Goal: Information Seeking & Learning: Learn about a topic

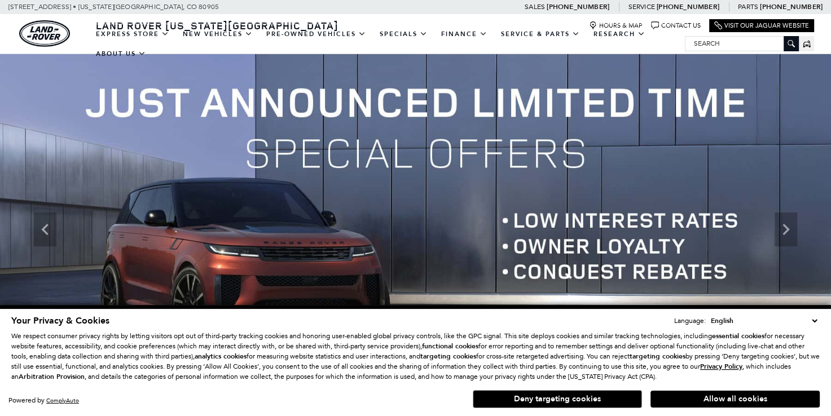
click at [691, 344] on img at bounding box center [415, 229] width 831 height 351
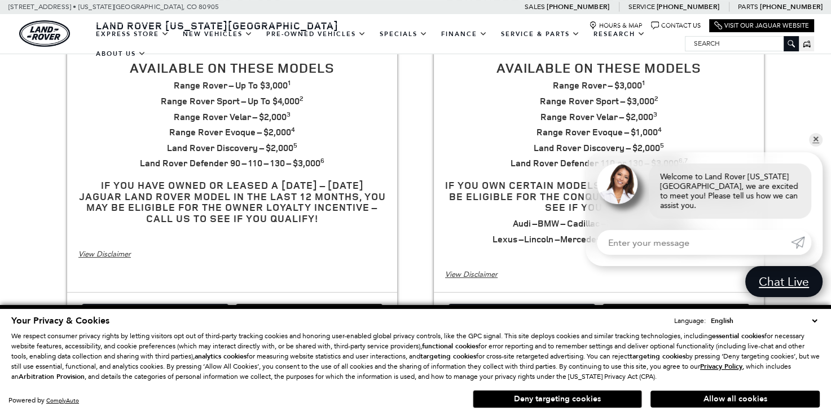
scroll to position [438, 0]
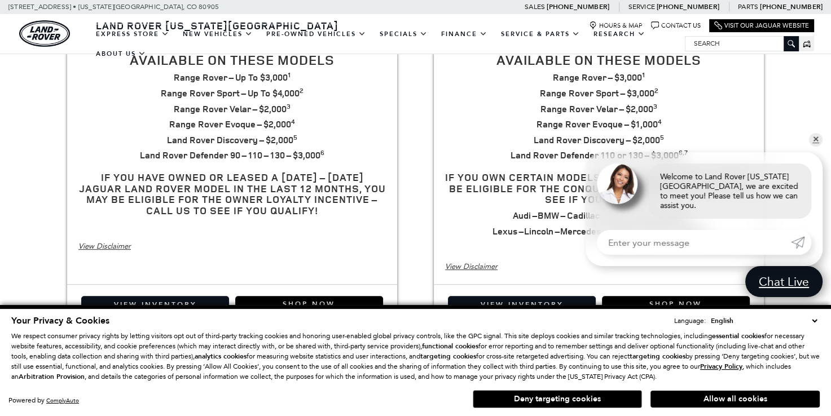
click at [814, 147] on link "✕" at bounding box center [816, 140] width 14 height 14
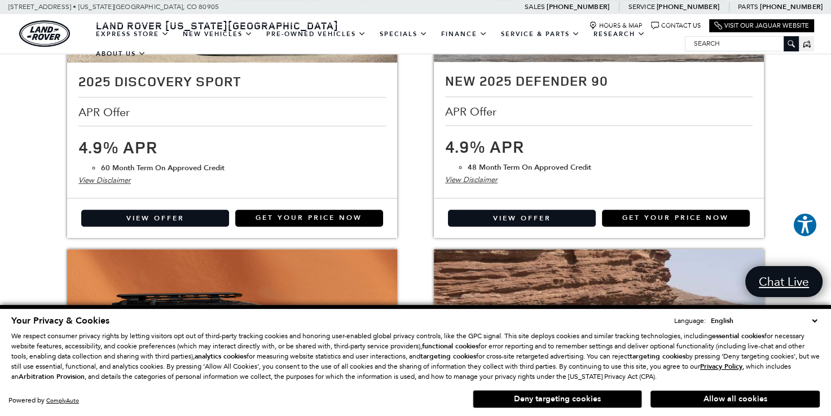
scroll to position [893, 0]
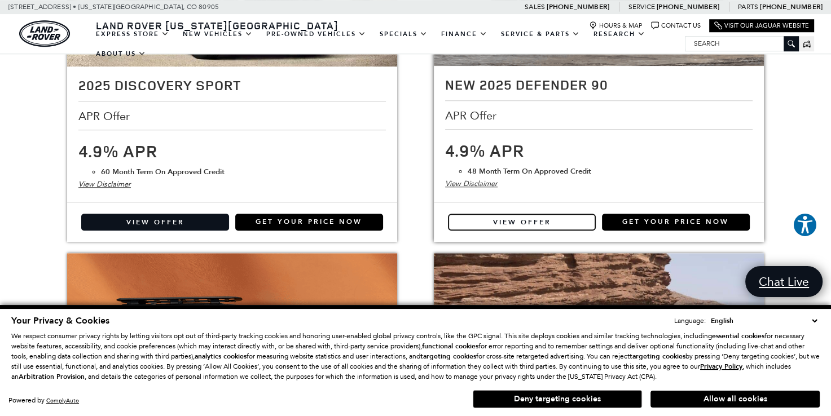
click at [561, 223] on link "View Offer" at bounding box center [522, 222] width 148 height 17
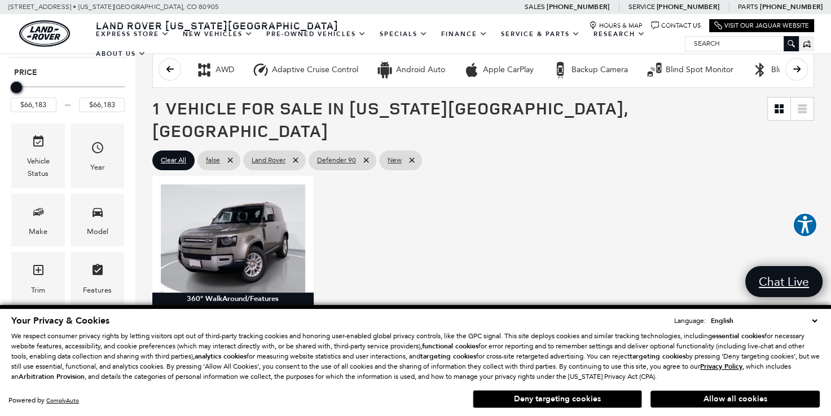
scroll to position [173, 0]
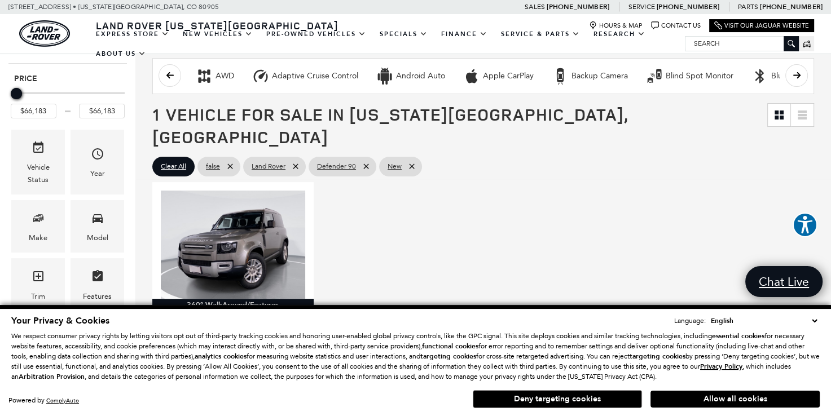
drag, startPoint x: 833, startPoint y: 56, endPoint x: 857, endPoint y: 116, distance: 64.7
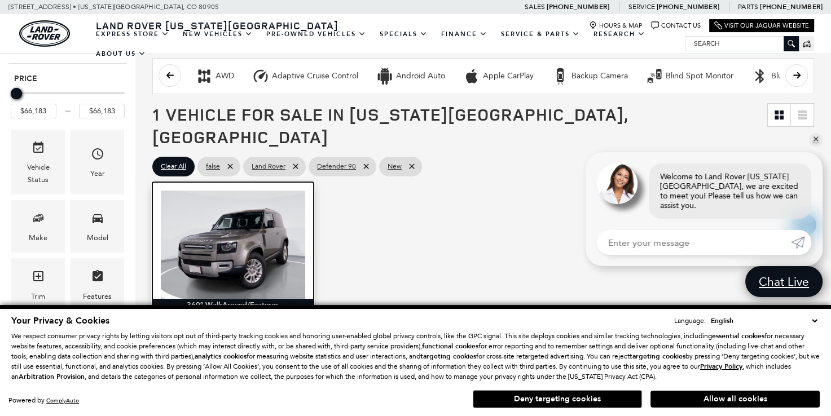
click at [241, 215] on img at bounding box center [233, 245] width 144 height 108
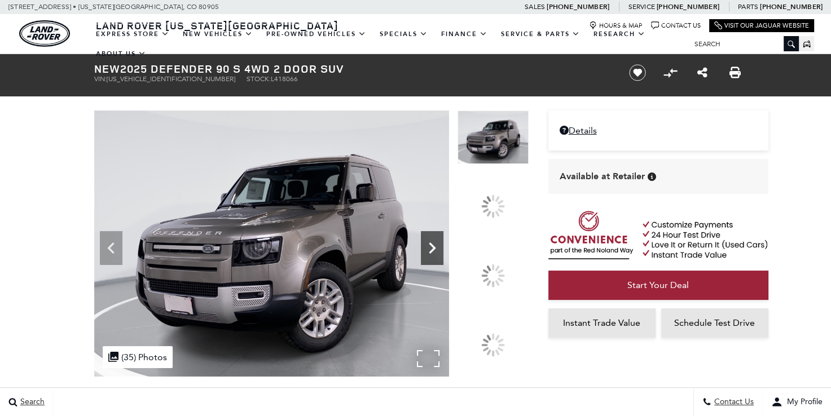
click at [443, 259] on icon at bounding box center [432, 248] width 23 height 23
click at [496, 268] on div at bounding box center [493, 276] width 24 height 24
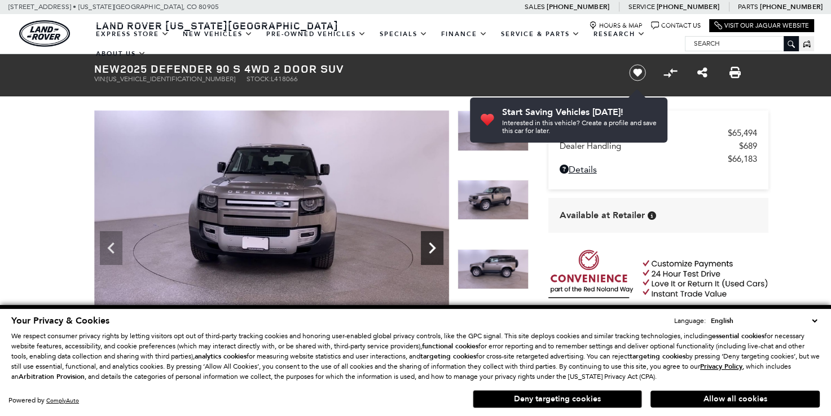
click at [430, 245] on icon "Next" at bounding box center [432, 248] width 7 height 11
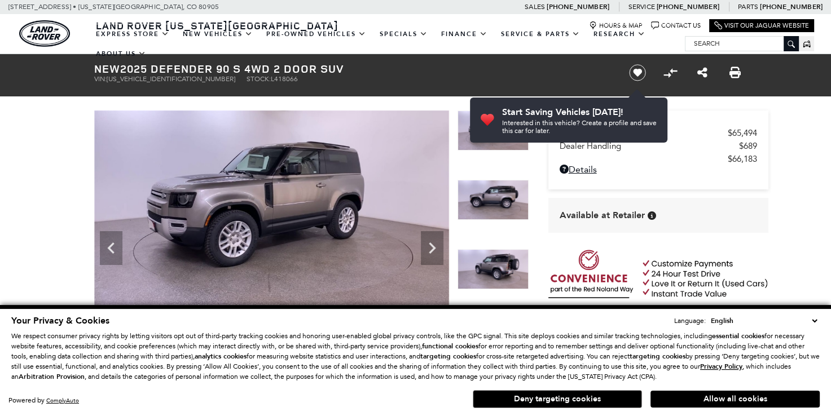
click at [817, 319] on select "English Spanish / Español English / United Kingdom Korean / 한국어 Vietnamese / Ti…" at bounding box center [764, 320] width 112 height 11
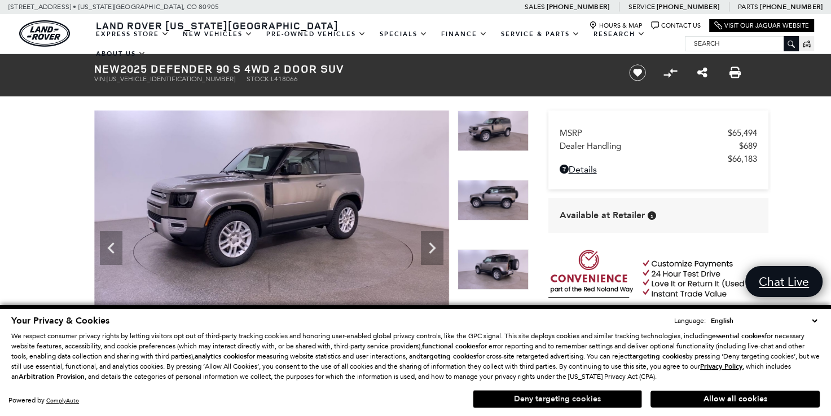
click at [609, 398] on button "Deny targeting cookies" at bounding box center [557, 399] width 169 height 18
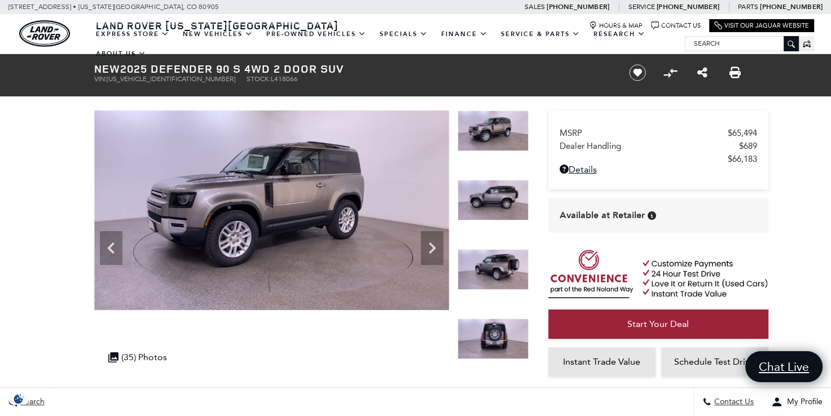
click at [503, 191] on img at bounding box center [492, 200] width 71 height 41
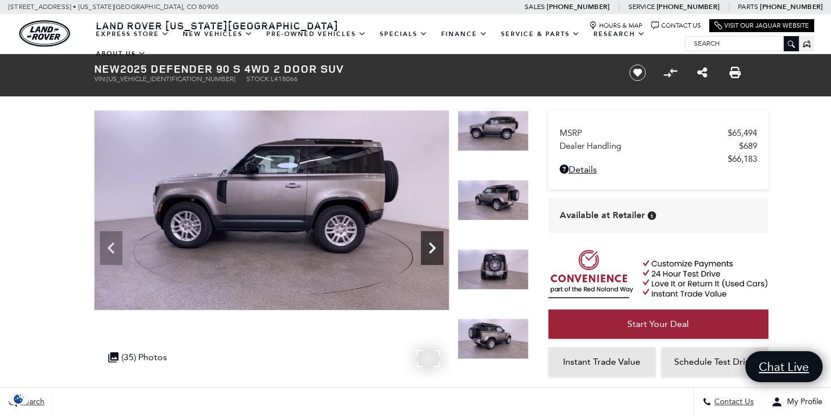
click at [426, 253] on icon "Next" at bounding box center [432, 248] width 23 height 23
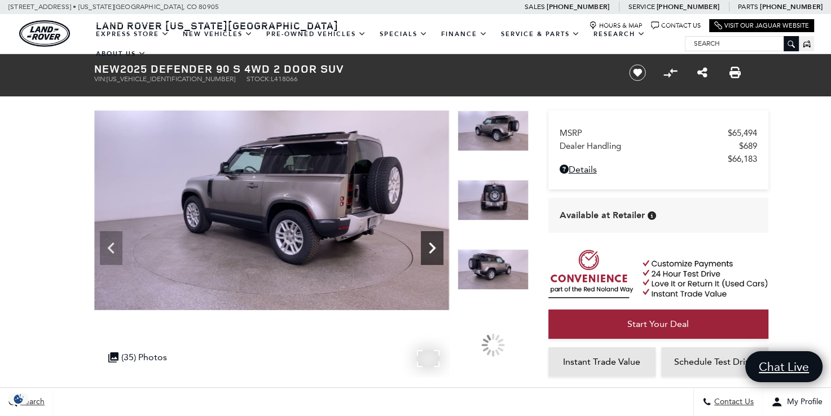
click at [426, 253] on icon "Next" at bounding box center [432, 248] width 23 height 23
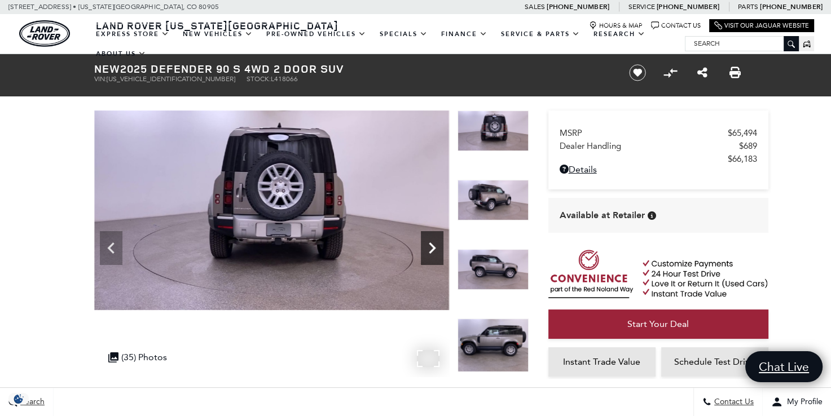
click at [426, 253] on icon "Next" at bounding box center [432, 248] width 23 height 23
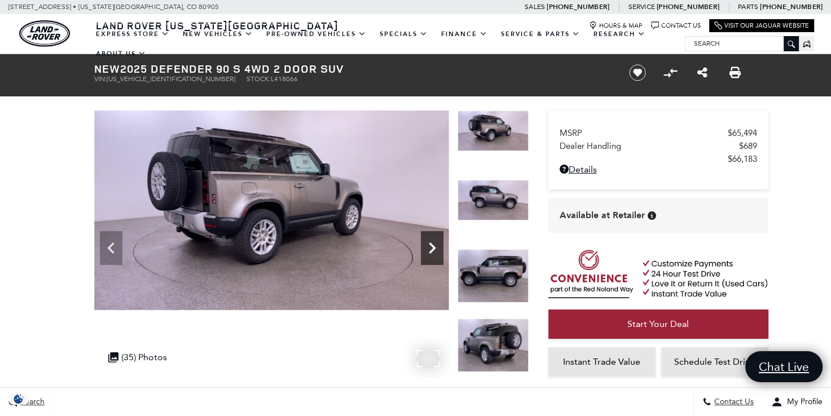
click at [426, 253] on icon "Next" at bounding box center [432, 248] width 23 height 23
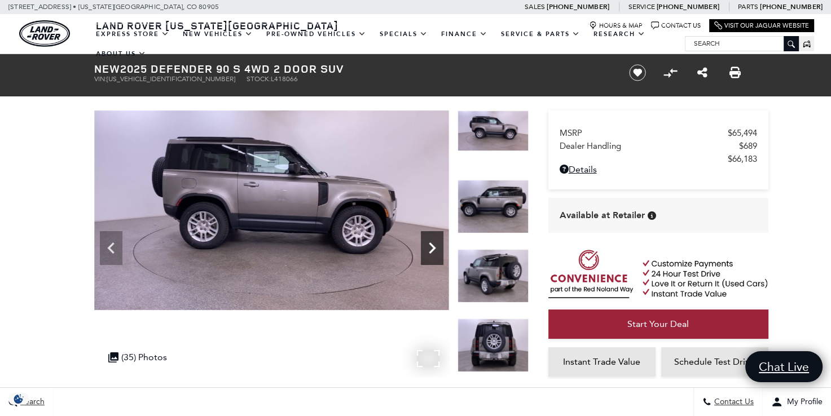
click at [426, 253] on icon "Next" at bounding box center [432, 248] width 23 height 23
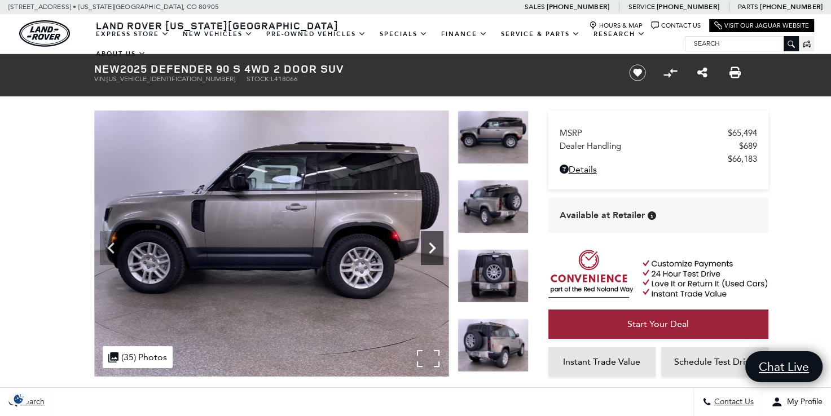
click at [426, 253] on icon "Next" at bounding box center [432, 248] width 23 height 23
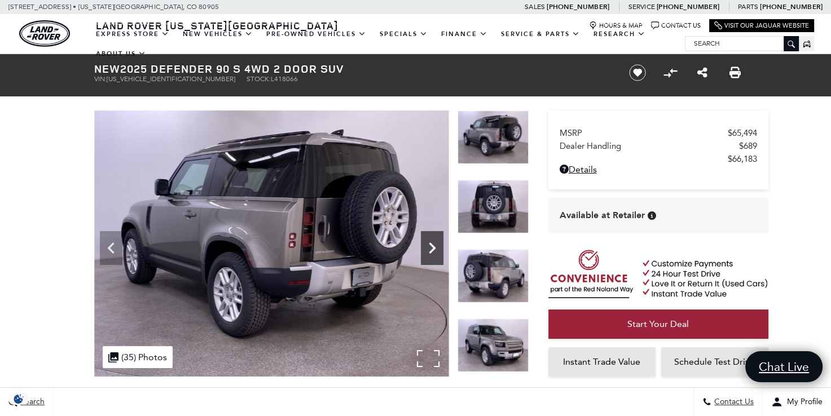
click at [426, 253] on icon "Next" at bounding box center [432, 248] width 23 height 23
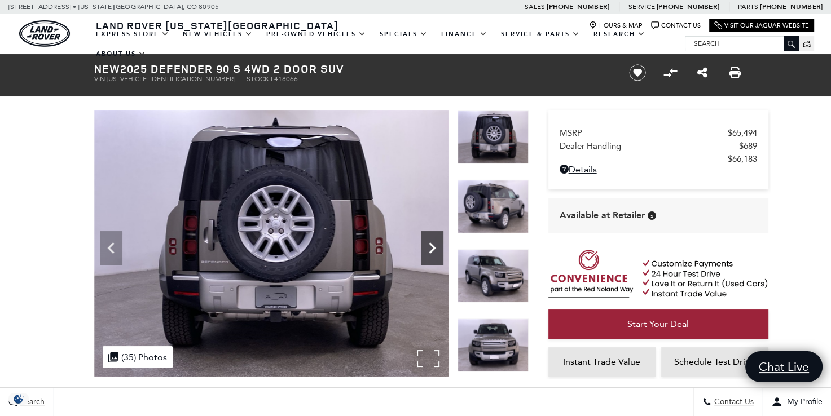
click at [426, 253] on icon "Next" at bounding box center [432, 248] width 23 height 23
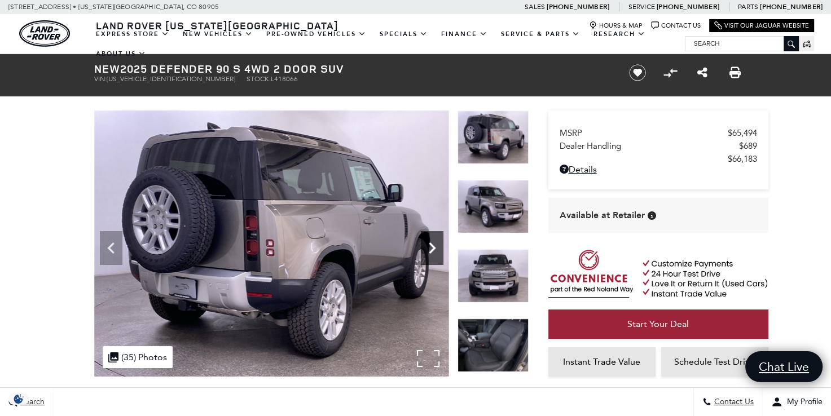
click at [426, 253] on icon "Next" at bounding box center [432, 248] width 23 height 23
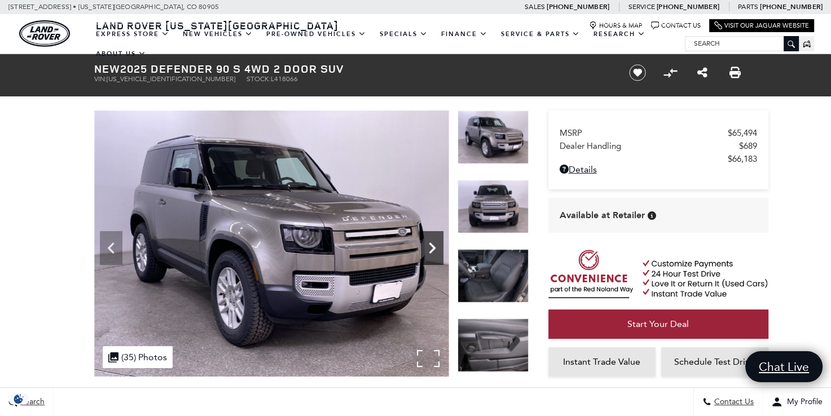
click at [426, 253] on icon "Next" at bounding box center [432, 248] width 23 height 23
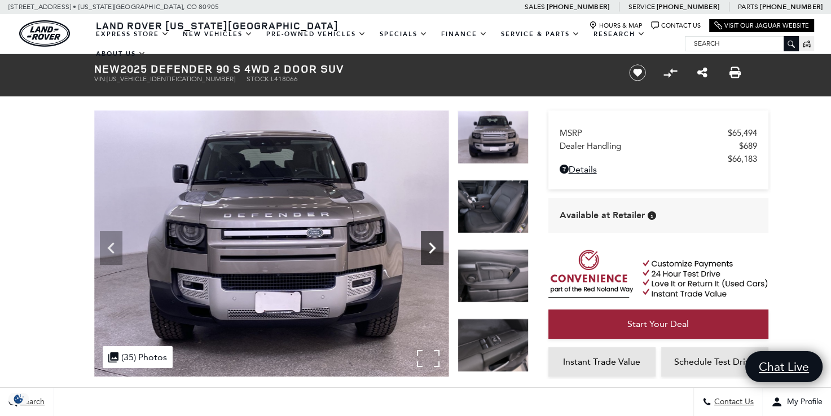
click at [426, 253] on icon "Next" at bounding box center [432, 248] width 23 height 23
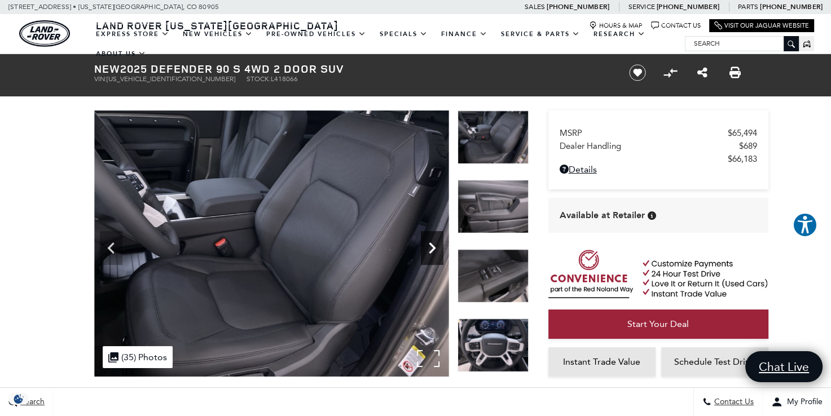
click at [426, 253] on icon "Next" at bounding box center [432, 248] width 23 height 23
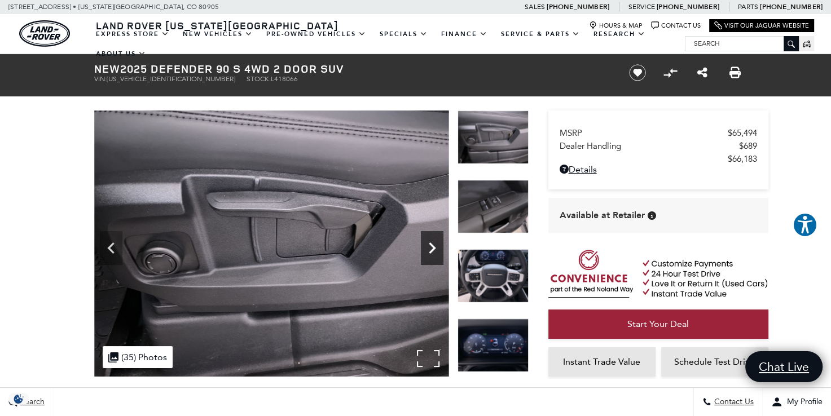
click at [426, 253] on icon "Next" at bounding box center [432, 248] width 23 height 23
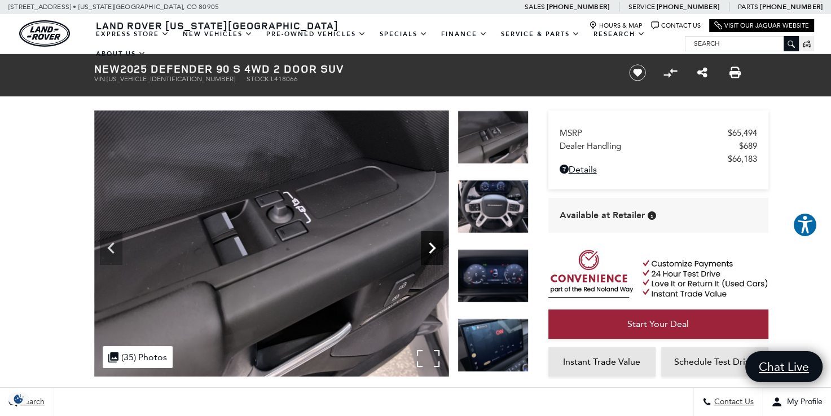
click at [426, 253] on icon "Next" at bounding box center [432, 248] width 23 height 23
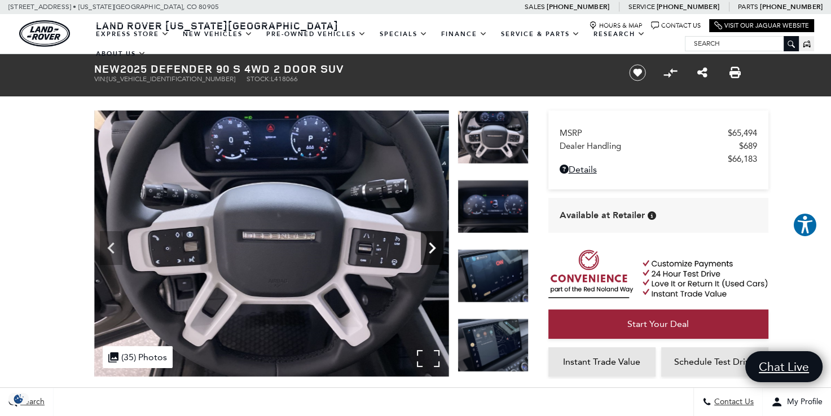
click at [435, 249] on icon "Next" at bounding box center [432, 248] width 23 height 23
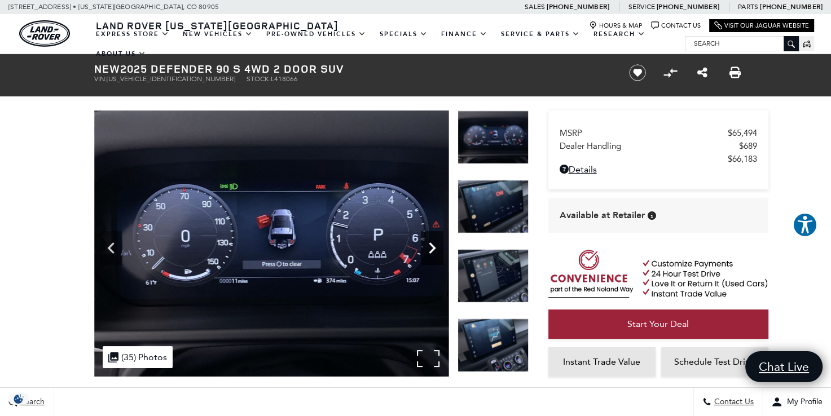
click at [435, 249] on icon "Next" at bounding box center [432, 248] width 23 height 23
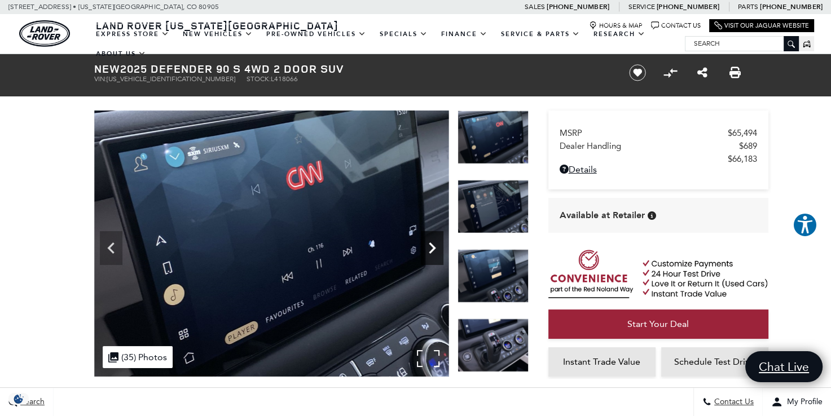
click at [435, 249] on icon "Next" at bounding box center [432, 248] width 23 height 23
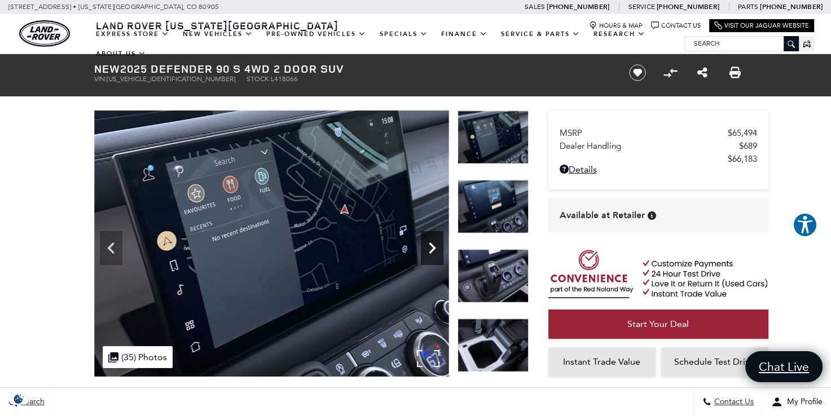
click at [435, 249] on icon "Next" at bounding box center [432, 248] width 23 height 23
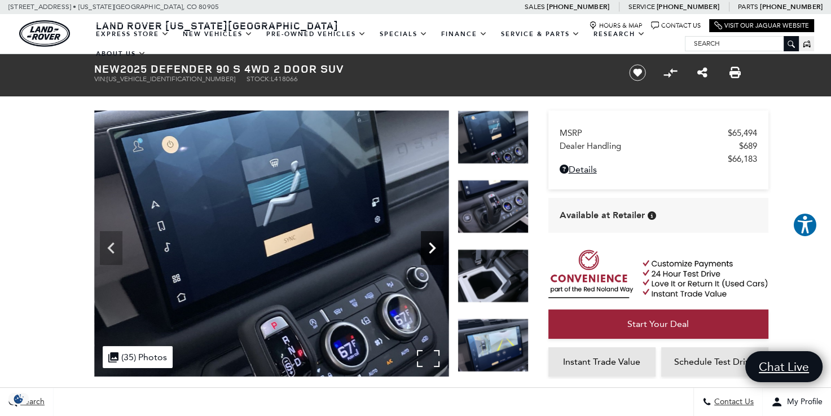
click at [435, 249] on icon "Next" at bounding box center [432, 248] width 23 height 23
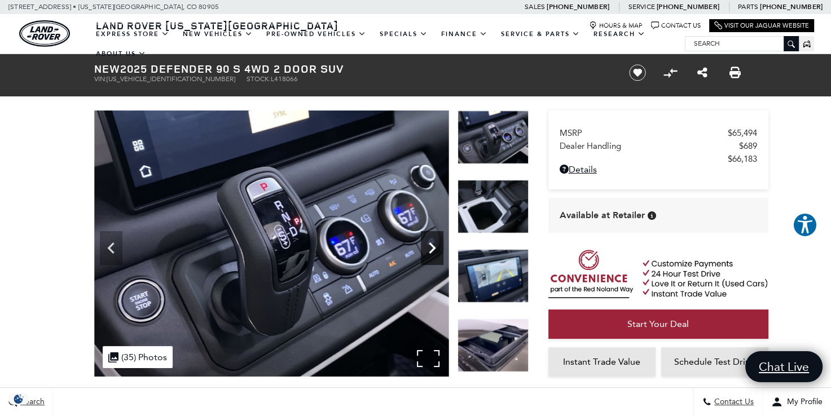
click at [435, 249] on icon "Next" at bounding box center [432, 248] width 23 height 23
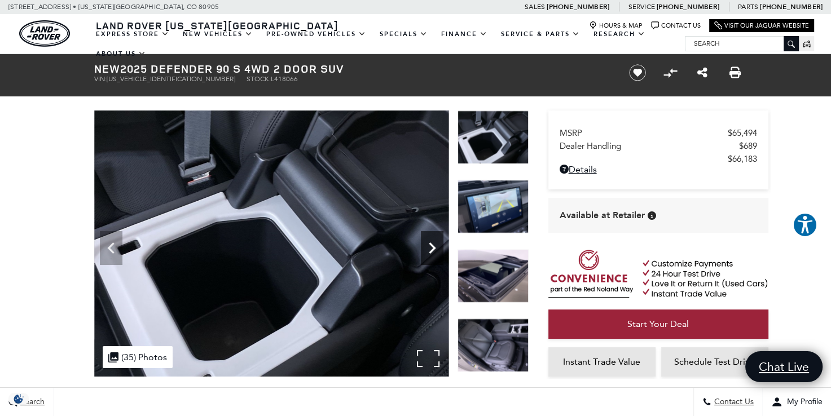
click at [435, 249] on icon "Next" at bounding box center [432, 248] width 23 height 23
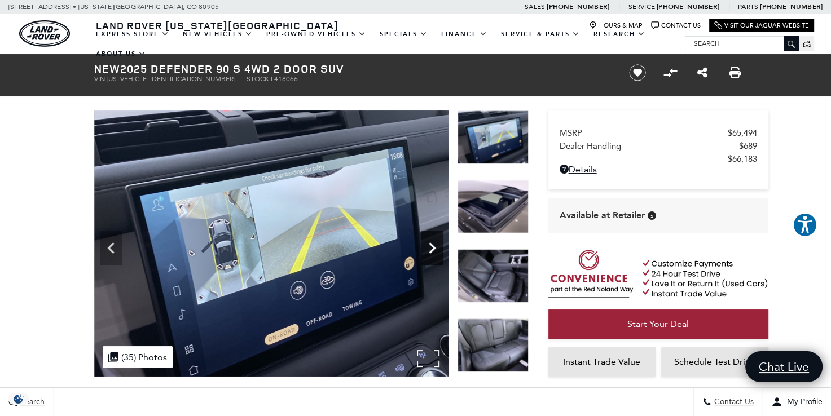
click at [435, 249] on icon "Next" at bounding box center [432, 248] width 23 height 23
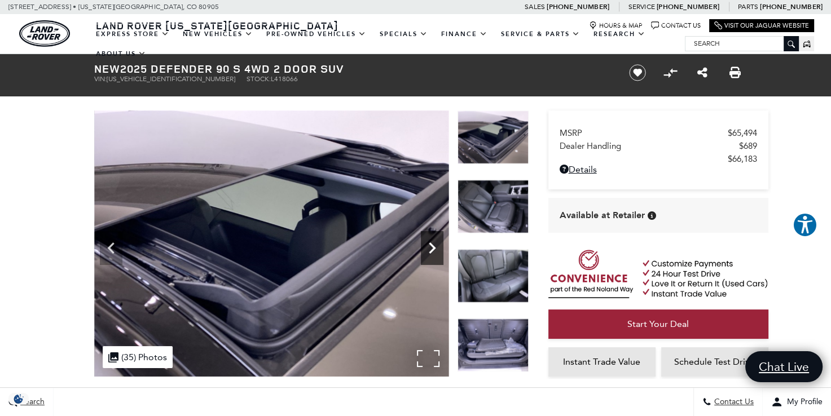
click at [435, 249] on icon "Next" at bounding box center [432, 248] width 23 height 23
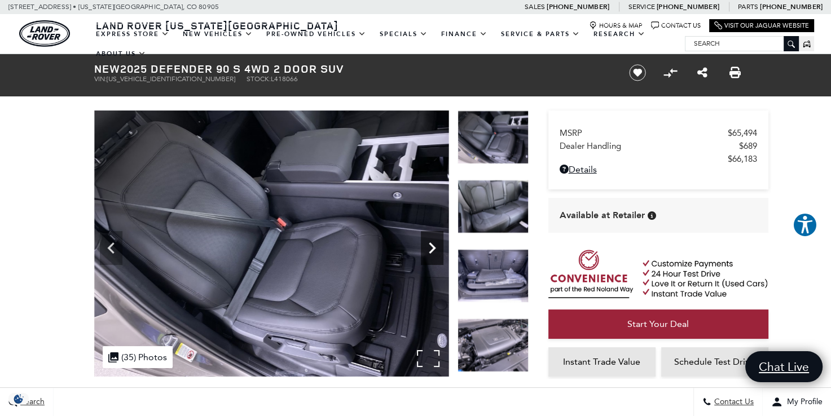
click at [435, 249] on icon "Next" at bounding box center [432, 248] width 23 height 23
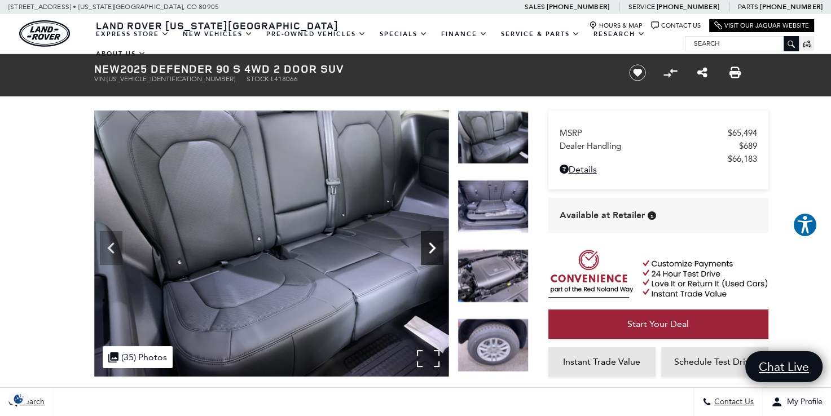
click at [435, 249] on icon "Next" at bounding box center [432, 248] width 23 height 23
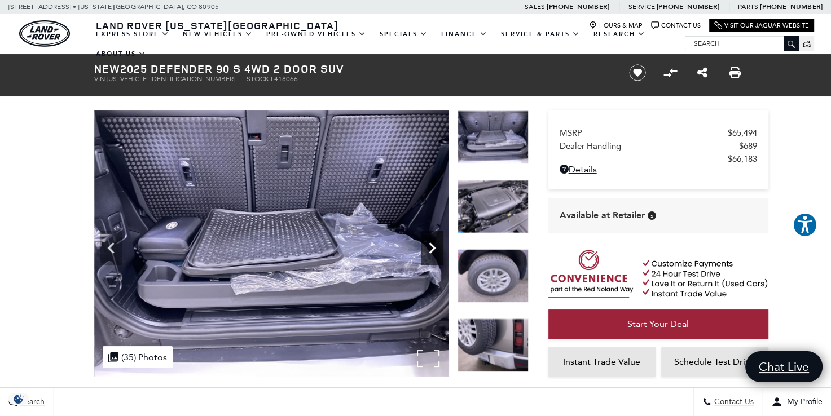
click at [435, 249] on icon "Next" at bounding box center [432, 248] width 23 height 23
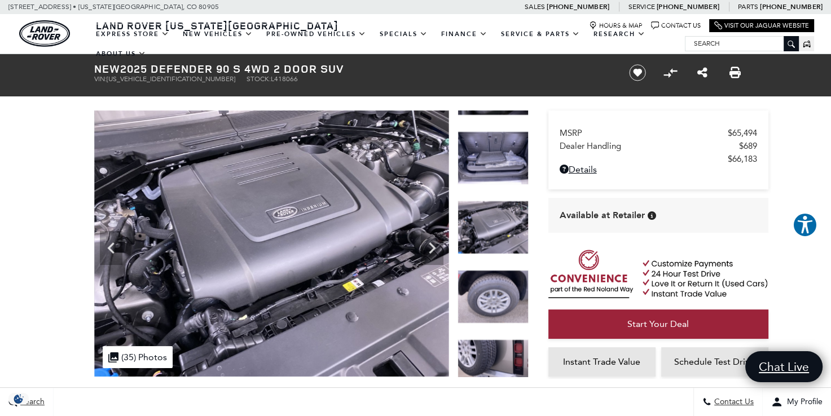
click at [510, 243] on img at bounding box center [492, 228] width 71 height 54
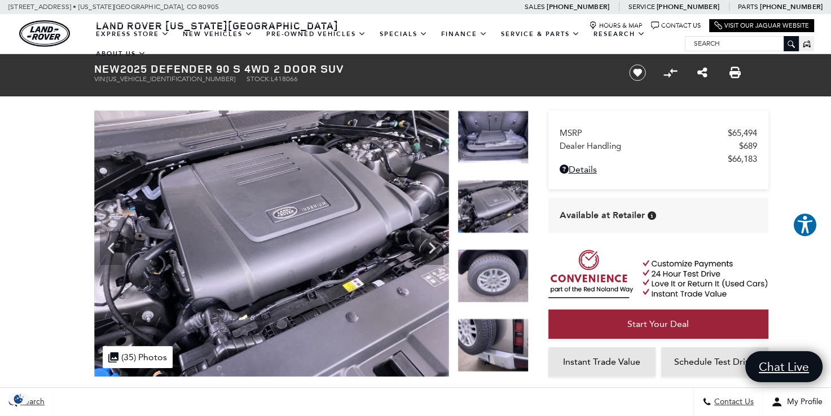
click at [494, 127] on img at bounding box center [492, 138] width 71 height 54
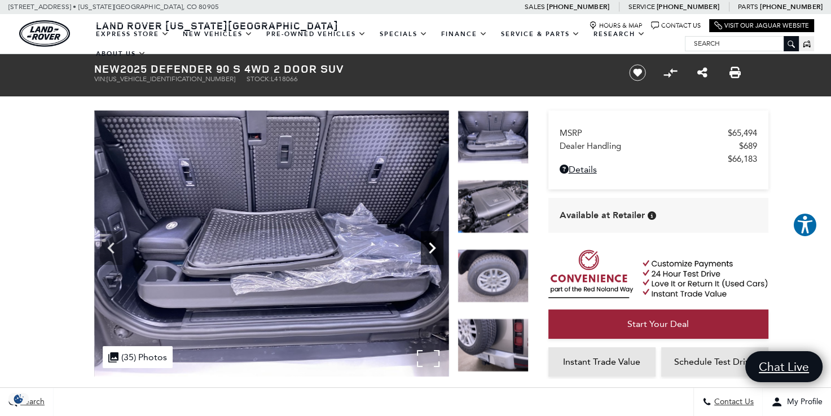
click at [431, 246] on icon "Next" at bounding box center [432, 248] width 7 height 11
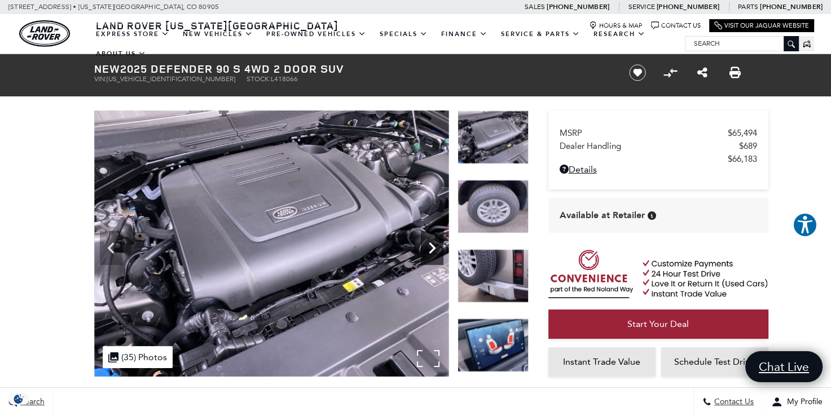
click at [431, 246] on icon "Next" at bounding box center [432, 248] width 7 height 11
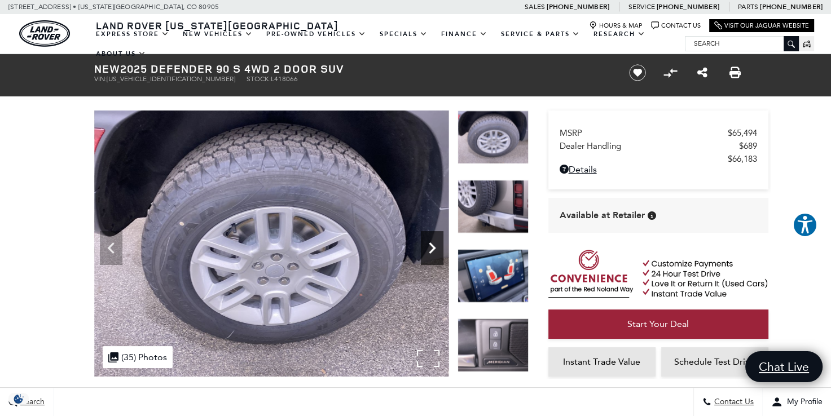
click at [431, 246] on icon "Next" at bounding box center [432, 248] width 7 height 11
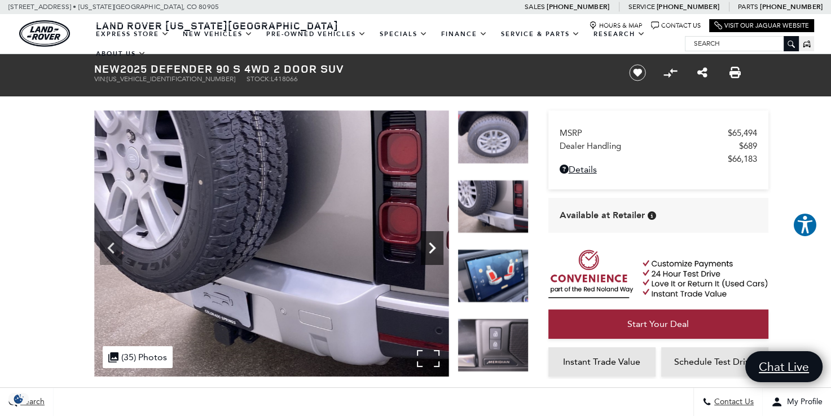
click at [431, 246] on icon "Next" at bounding box center [432, 248] width 23 height 23
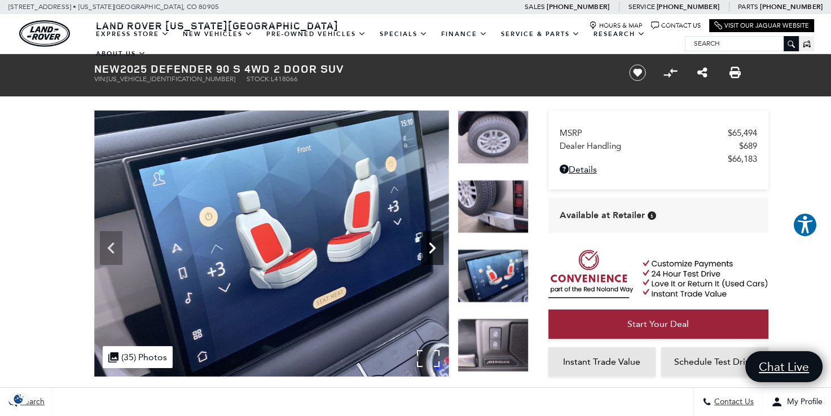
click at [431, 246] on icon "Next" at bounding box center [432, 248] width 23 height 23
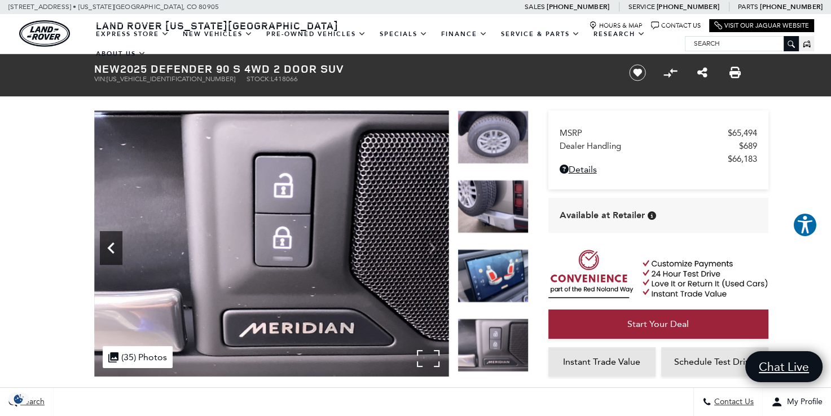
click at [113, 246] on icon "Previous" at bounding box center [111, 248] width 23 height 23
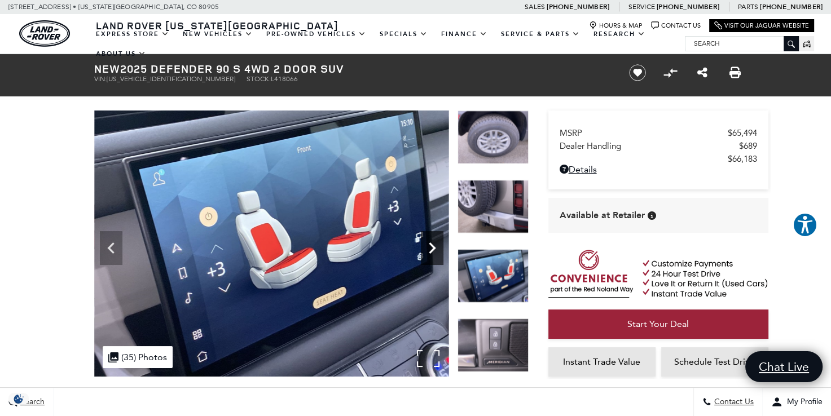
click at [436, 249] on icon "Next" at bounding box center [432, 248] width 23 height 23
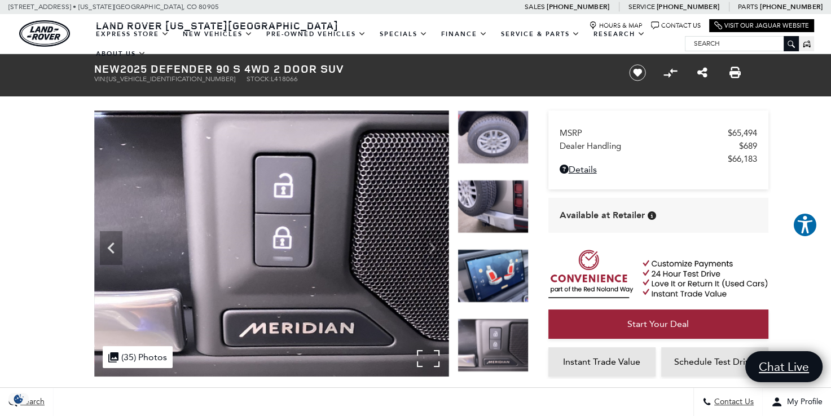
click at [435, 250] on img at bounding box center [271, 244] width 355 height 266
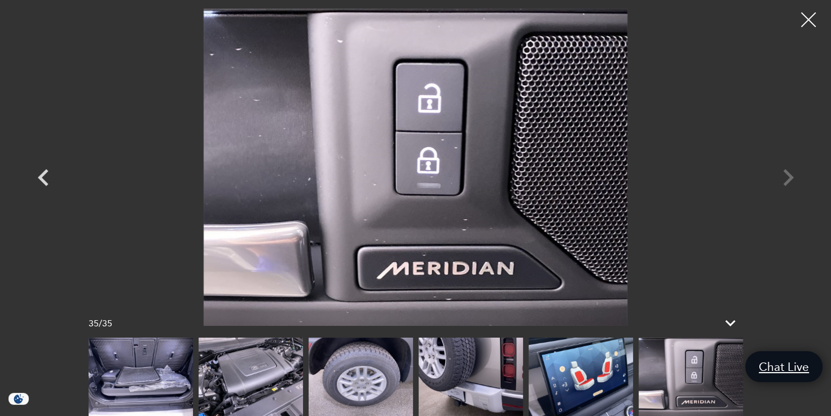
click at [805, 17] on div at bounding box center [809, 20] width 30 height 30
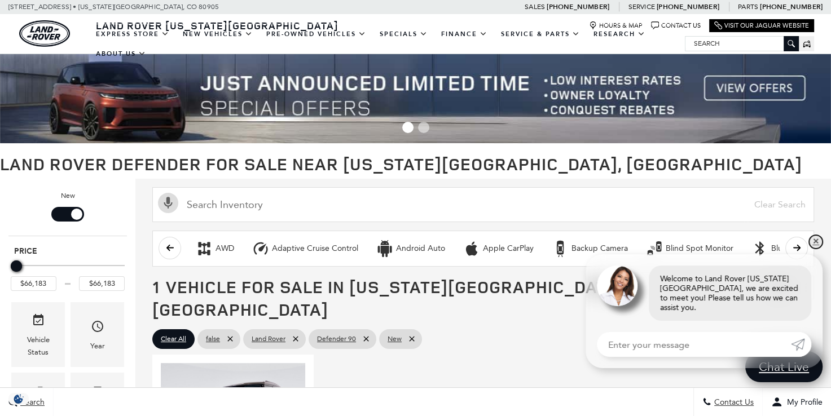
click at [818, 249] on link "✕" at bounding box center [816, 242] width 14 height 14
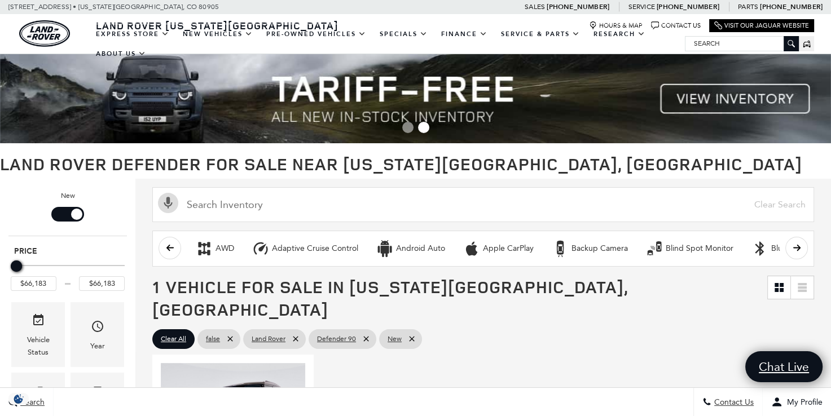
drag, startPoint x: 20, startPoint y: 263, endPoint x: 51, endPoint y: 261, distance: 31.2
click at [51, 261] on div "Price" at bounding box center [68, 267] width 114 height 20
click at [102, 284] on input "$66,183" at bounding box center [102, 283] width 46 height 15
drag, startPoint x: 120, startPoint y: 281, endPoint x: 77, endPoint y: 279, distance: 42.9
click at [77, 279] on div "$66,183 $66,183" at bounding box center [68, 283] width 114 height 15
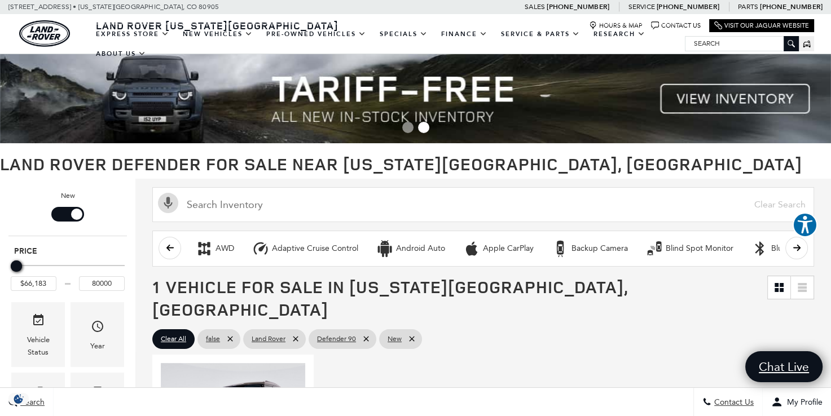
type input "$66,183"
click at [111, 231] on div "New" at bounding box center [67, 213] width 118 height 46
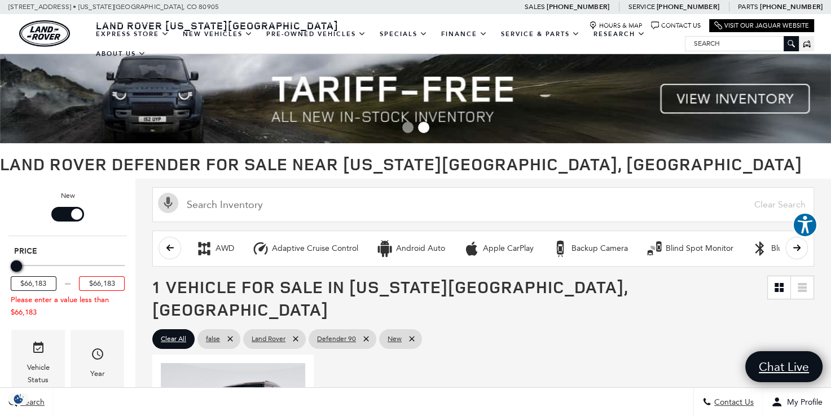
drag, startPoint x: 51, startPoint y: 284, endPoint x: -2, endPoint y: 284, distance: 53.0
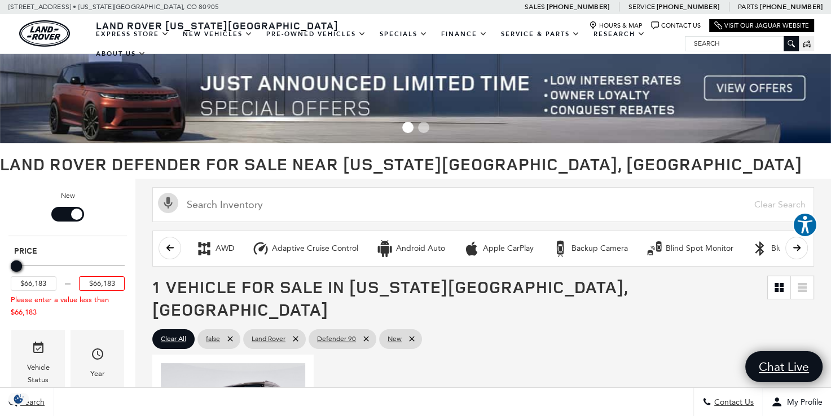
click at [328, 244] on div "Adaptive Cruise Control" at bounding box center [315, 249] width 86 height 10
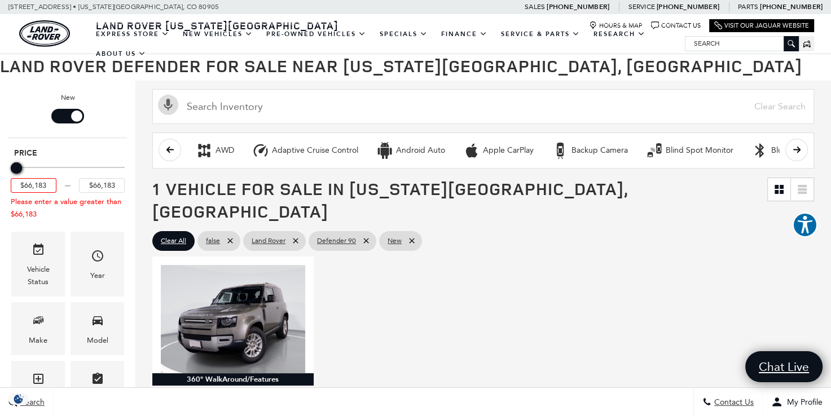
scroll to position [95, 0]
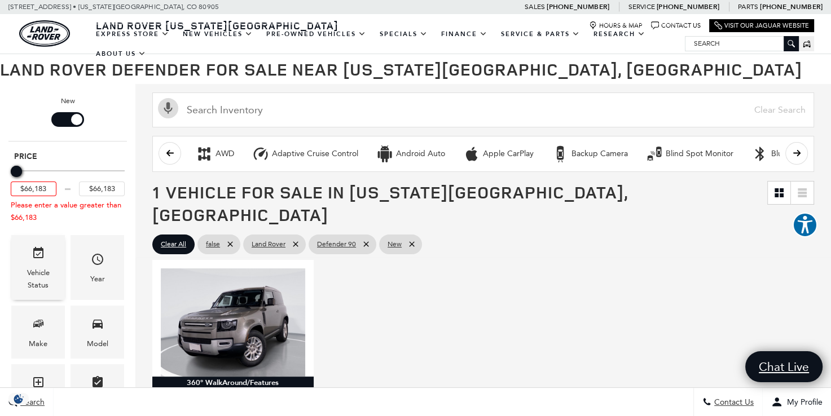
click at [32, 261] on span "Vehicle" at bounding box center [39, 255] width 14 height 23
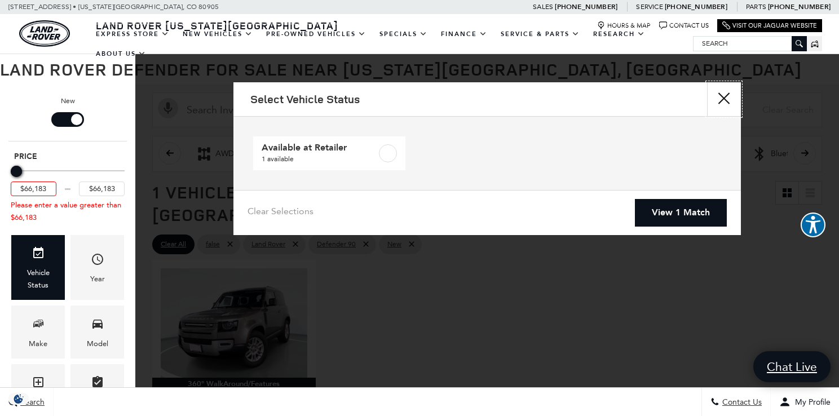
click at [728, 99] on button "Close" at bounding box center [724, 99] width 34 height 34
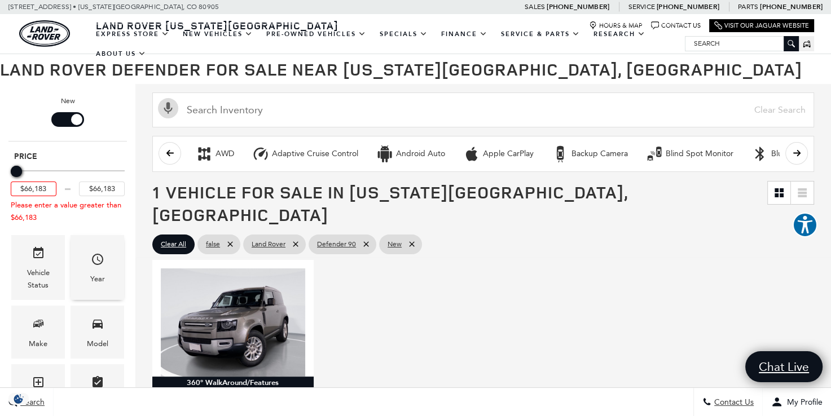
click at [107, 263] on div "Year" at bounding box center [98, 267] width 54 height 65
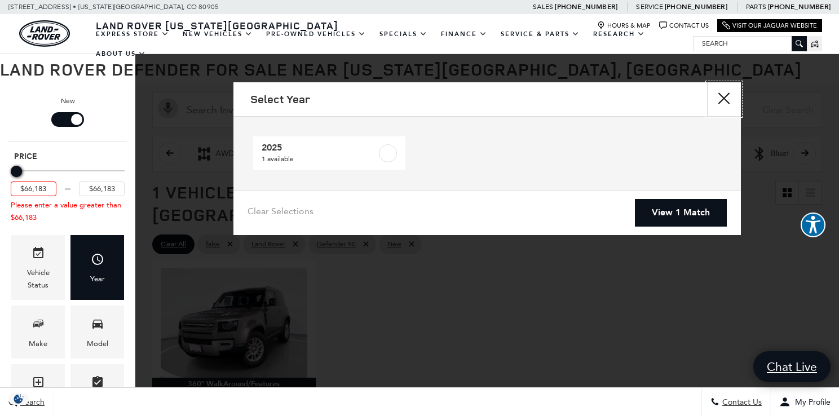
click at [716, 101] on button "Close" at bounding box center [724, 99] width 34 height 34
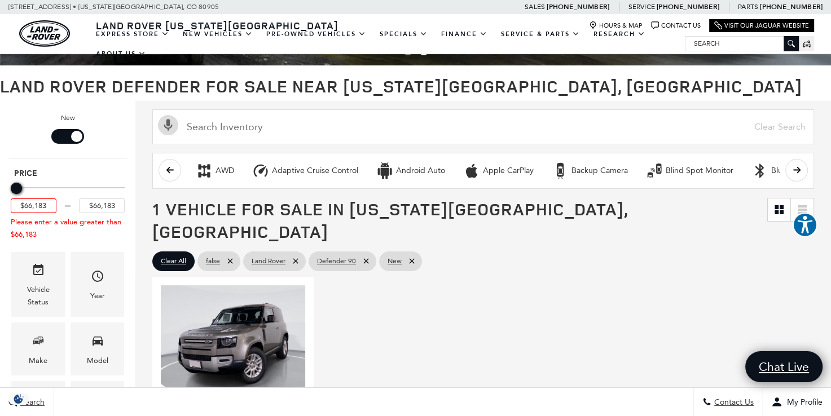
scroll to position [0, 0]
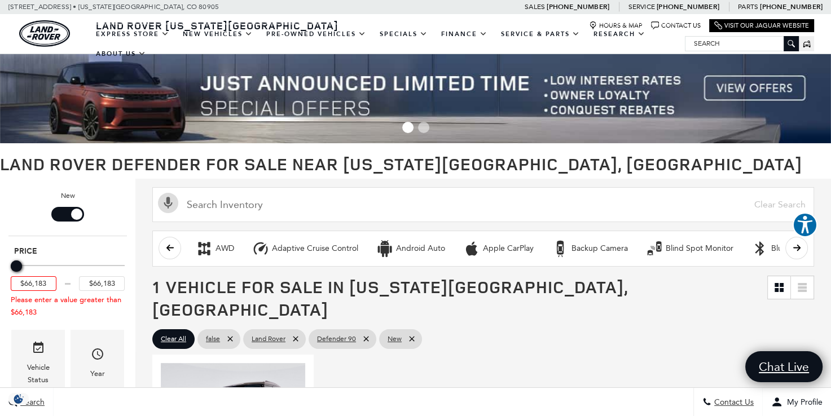
click at [64, 213] on div "Filter by Vehicle Type" at bounding box center [67, 214] width 33 height 15
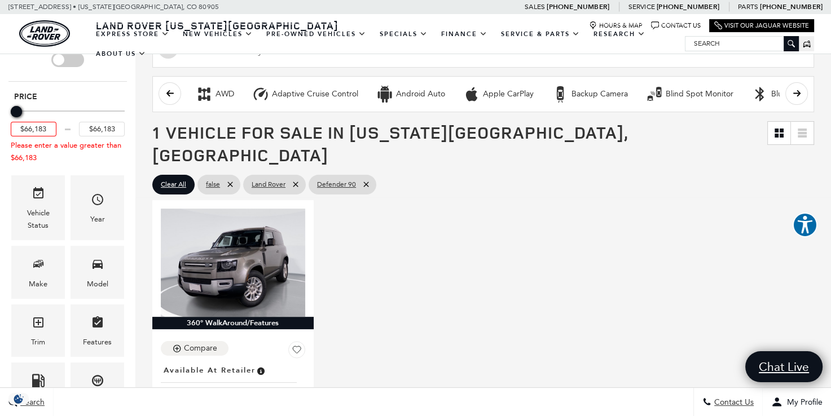
scroll to position [167, 0]
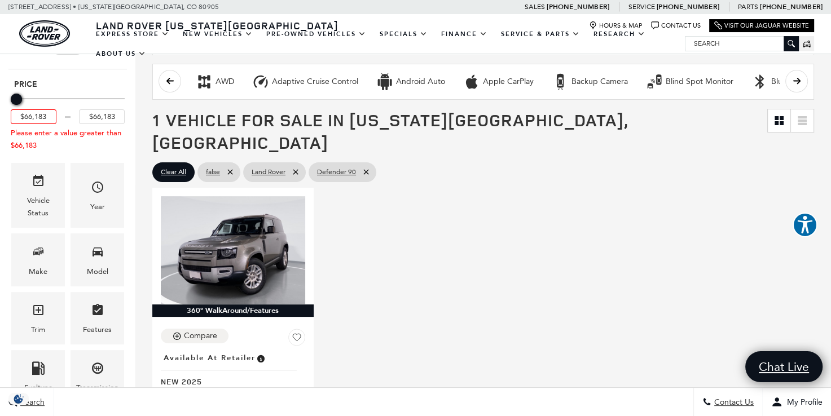
drag, startPoint x: 44, startPoint y: 116, endPoint x: 0, endPoint y: 111, distance: 44.3
click at [0, 111] on div "New Type Price $66,183 $66,183 Please enter a value greater than $66,183 Vehicl…" at bounding box center [67, 275] width 135 height 527
type input "3"
type input "$66,183"
drag, startPoint x: 116, startPoint y: 115, endPoint x: 79, endPoint y: 116, distance: 36.7
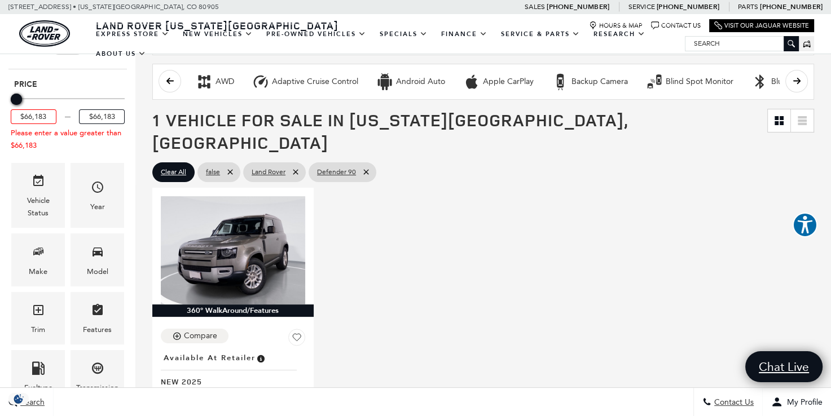
click at [79, 116] on input "$66,183" at bounding box center [102, 116] width 46 height 15
type input "$66,183"
click at [86, 151] on div "Price $66,183 $66,183 Please enter a value less than $66,183" at bounding box center [67, 118] width 118 height 83
click at [102, 193] on span "Year" at bounding box center [98, 189] width 14 height 23
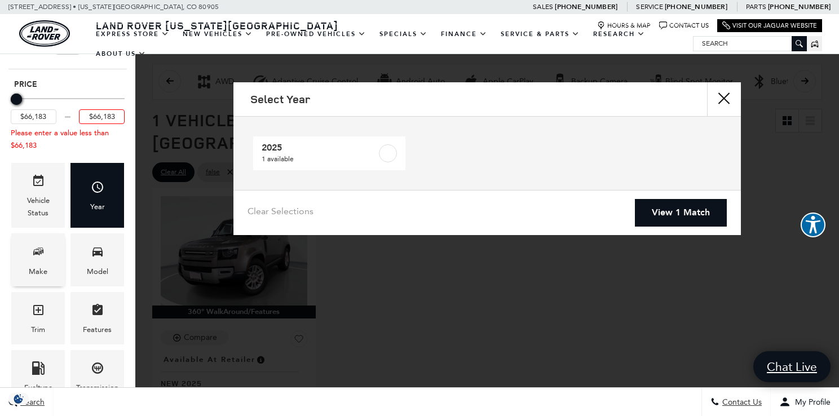
click at [44, 256] on icon "Make" at bounding box center [39, 252] width 14 height 14
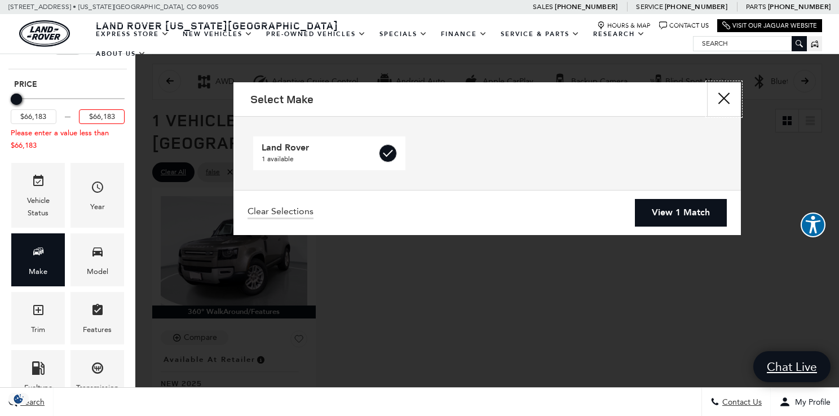
click at [727, 98] on button "Close" at bounding box center [724, 99] width 34 height 34
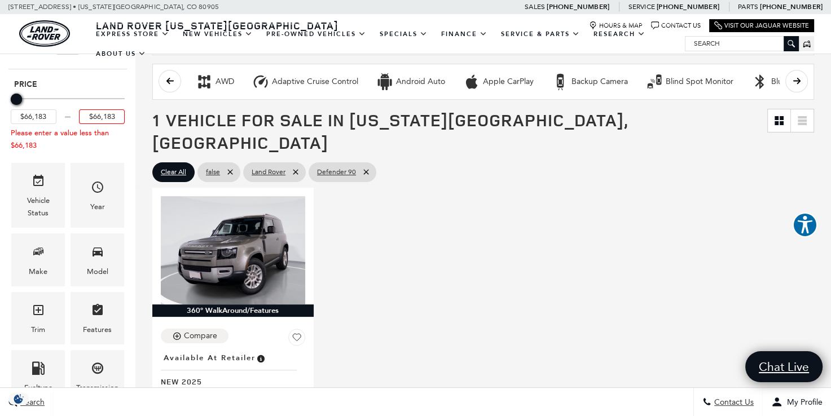
scroll to position [0, 0]
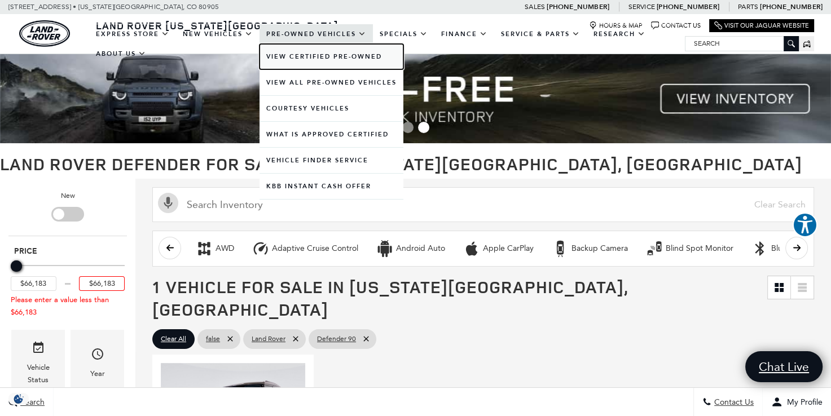
click at [302, 55] on link "View Certified Pre-Owned" at bounding box center [331, 56] width 144 height 25
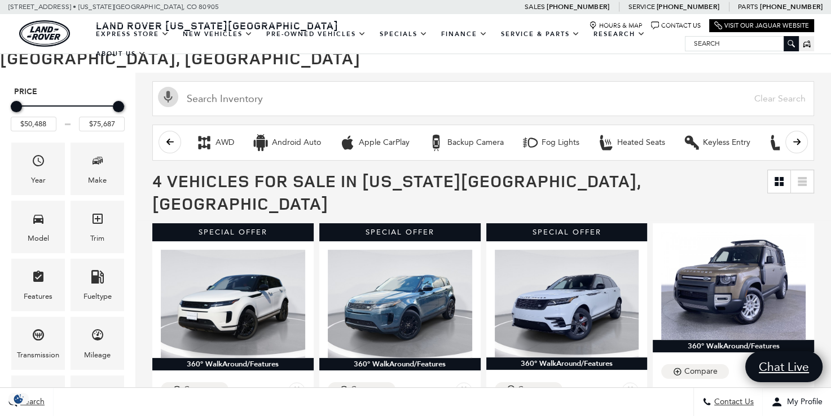
scroll to position [115, 0]
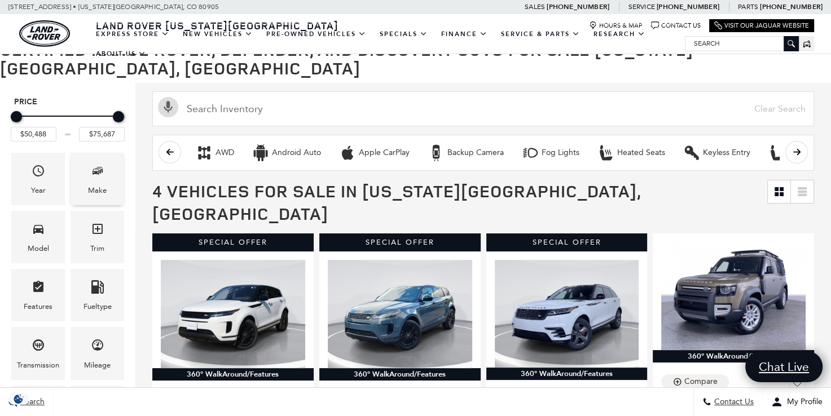
click at [97, 164] on icon "Make" at bounding box center [98, 171] width 14 height 14
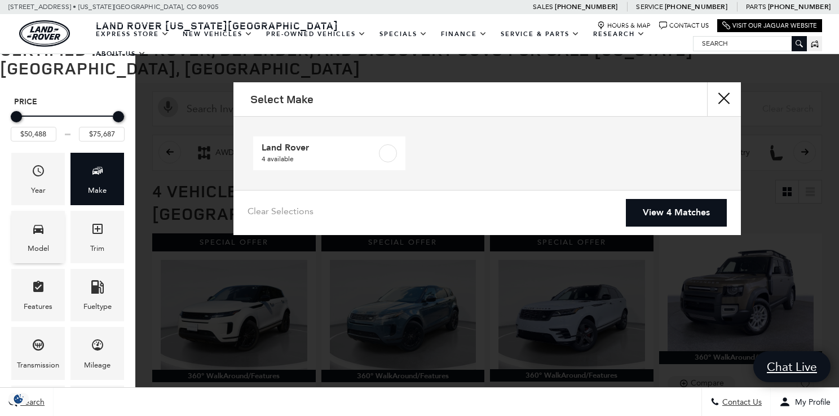
click at [38, 219] on span "Model" at bounding box center [39, 230] width 14 height 23
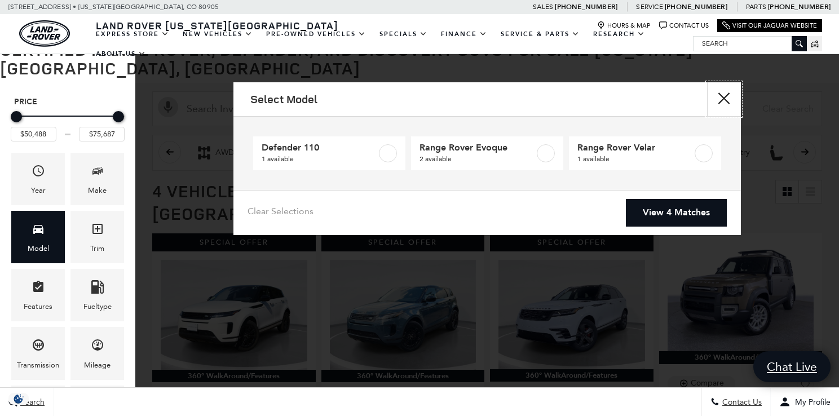
click at [716, 103] on button "Close" at bounding box center [724, 99] width 34 height 34
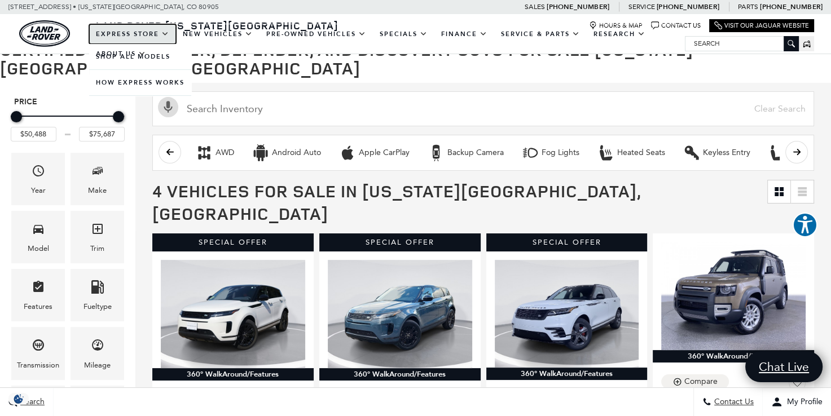
click at [165, 35] on link "EXPRESS STORE" at bounding box center [132, 34] width 87 height 20
